Goal: Information Seeking & Learning: Find specific fact

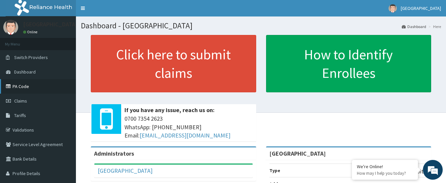
click at [26, 86] on link "PA Code" at bounding box center [38, 86] width 76 height 15
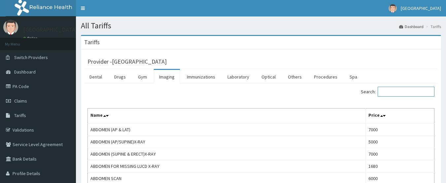
click at [393, 92] on input "Search:" at bounding box center [406, 92] width 57 height 10
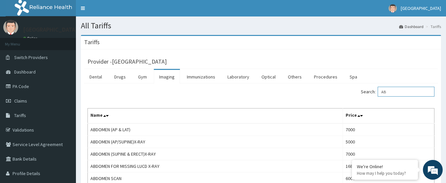
type input "A"
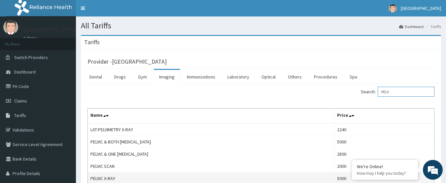
type input "PELV"
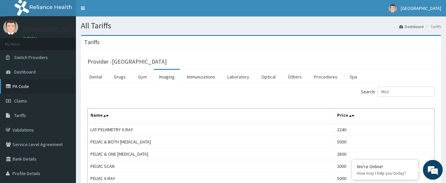
drag, startPoint x: 18, startPoint y: 89, endPoint x: 80, endPoint y: 110, distance: 65.8
click at [18, 89] on link "PA Code" at bounding box center [38, 86] width 76 height 15
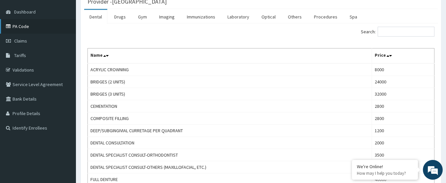
click at [27, 25] on link "PA Code" at bounding box center [38, 26] width 76 height 15
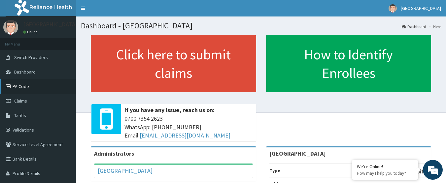
click at [22, 88] on link "PA Code" at bounding box center [38, 86] width 76 height 15
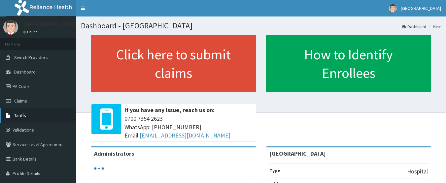
click at [38, 113] on link "Tariffs" at bounding box center [38, 115] width 76 height 15
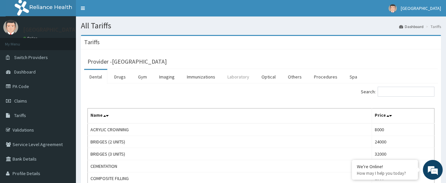
click at [232, 76] on link "Laboratory" at bounding box center [238, 77] width 32 height 14
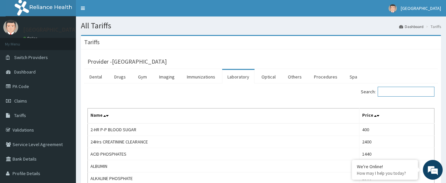
click at [398, 90] on input "Search:" at bounding box center [406, 92] width 57 height 10
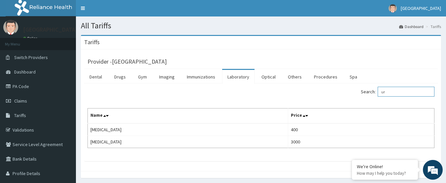
type input "u"
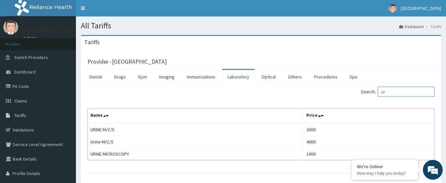
type input "u"
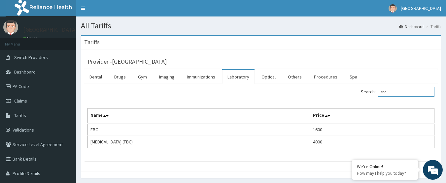
type input "fbc"
click at [320, 79] on link "Procedures" at bounding box center [326, 77] width 34 height 14
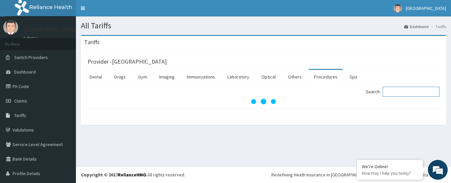
click at [397, 92] on input "Search:" at bounding box center [411, 92] width 57 height 10
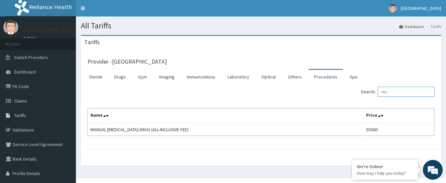
type input "m"
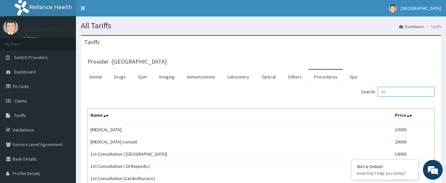
type input "n"
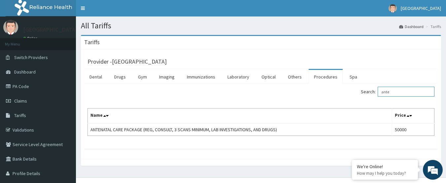
type input "ante"
